Goal: Information Seeking & Learning: Learn about a topic

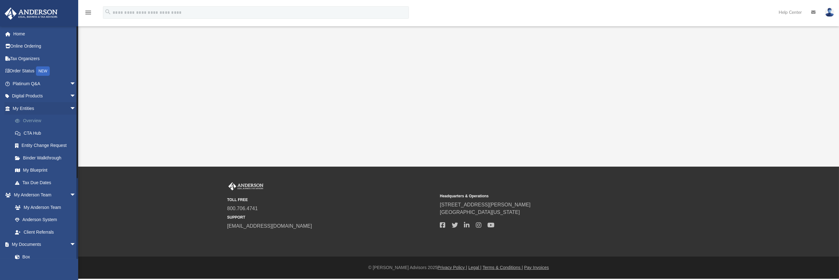
click at [29, 119] on link "Overview" at bounding box center [47, 120] width 77 height 13
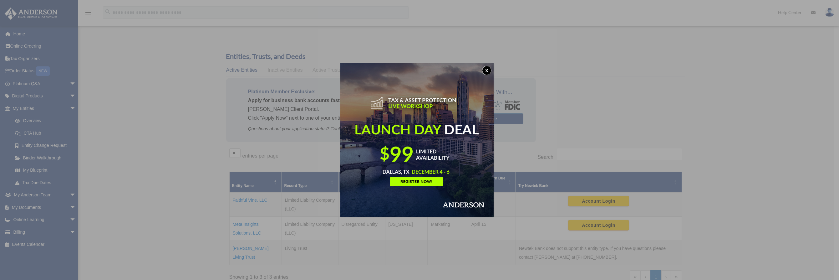
click at [489, 69] on button "x" at bounding box center [486, 70] width 9 height 9
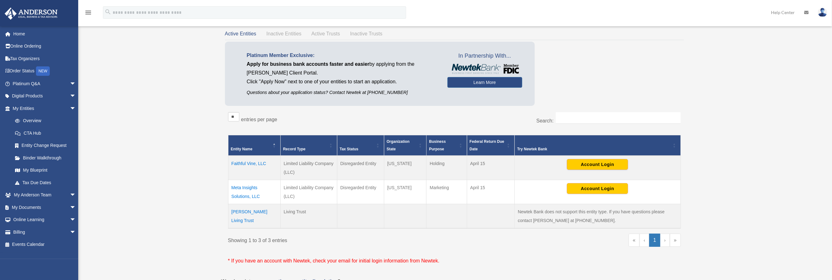
scroll to position [47, 0]
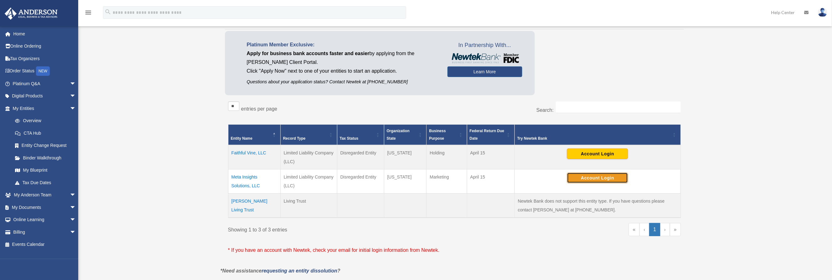
click at [594, 176] on button "Account Login" at bounding box center [597, 177] width 61 height 11
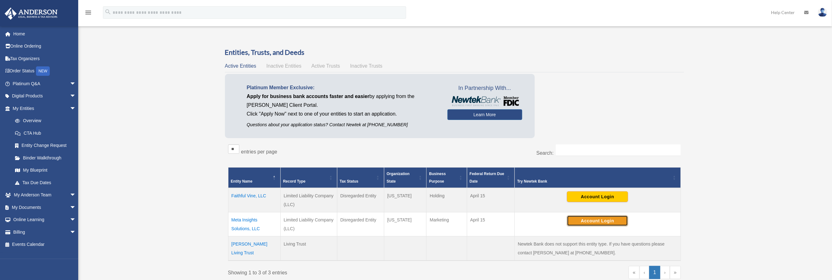
scroll to position [0, 0]
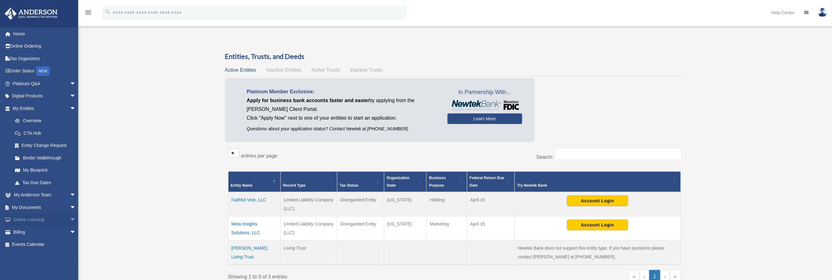
click at [27, 220] on link "Online Learning arrow_drop_down" at bounding box center [44, 219] width 81 height 13
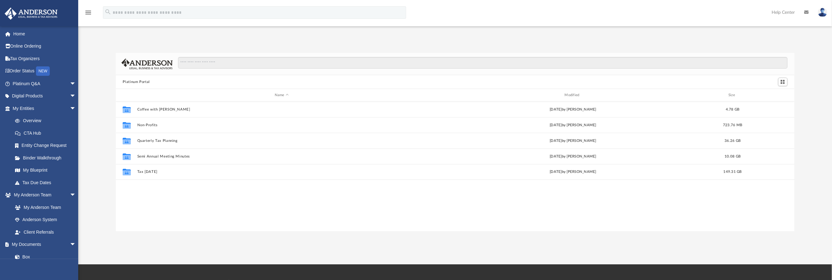
scroll to position [135, 671]
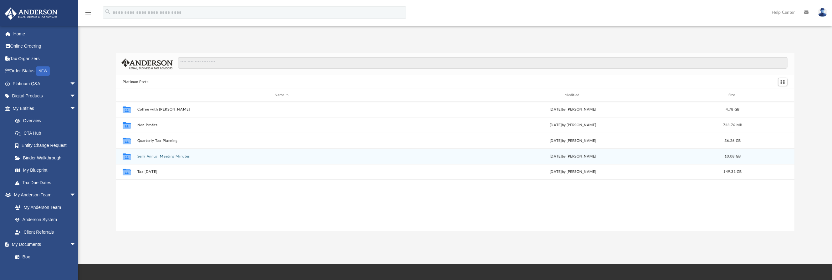
click at [147, 155] on button "Semi Annual Meeting Minutes" at bounding box center [281, 156] width 289 height 4
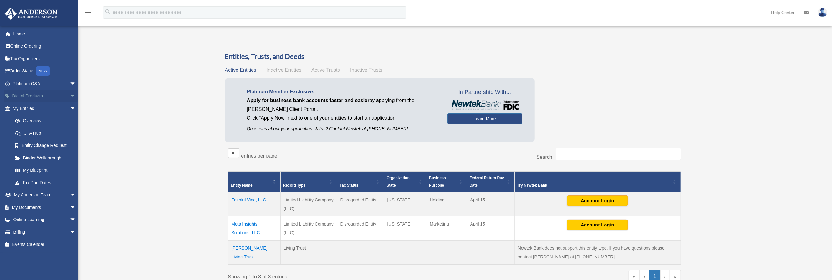
click at [70, 93] on span "arrow_drop_down" at bounding box center [76, 96] width 13 height 13
click at [35, 121] on div "Virtual Bookkeeping" at bounding box center [50, 121] width 56 height 8
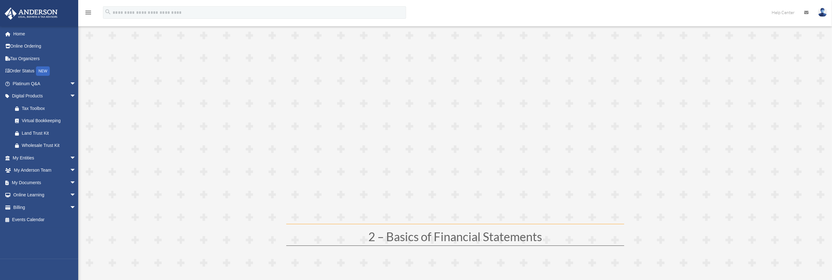
scroll to position [141, 0]
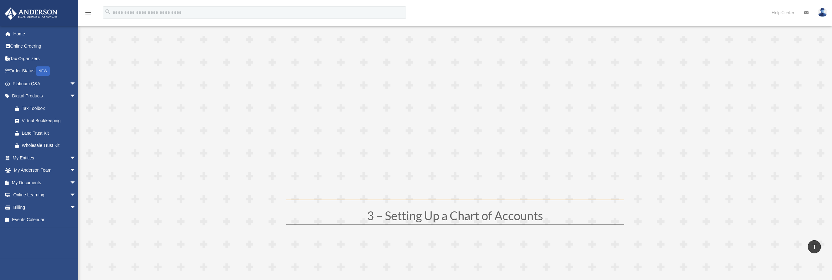
scroll to position [375, 0]
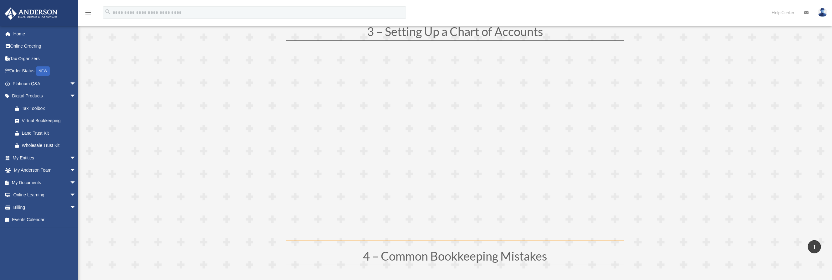
scroll to position [563, 0]
